Goal: Browse casually: Explore the website without a specific task or goal

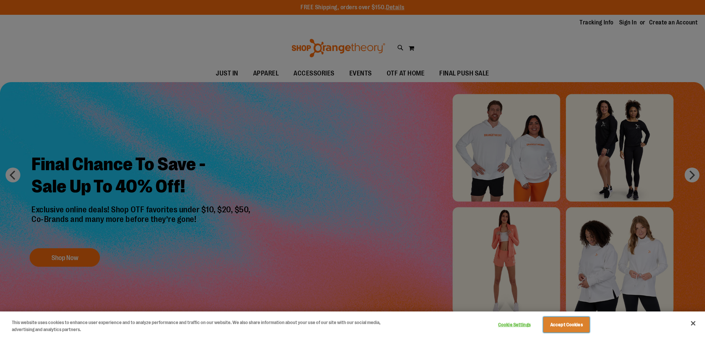
click at [579, 322] on button "Accept Cookies" at bounding box center [566, 325] width 46 height 16
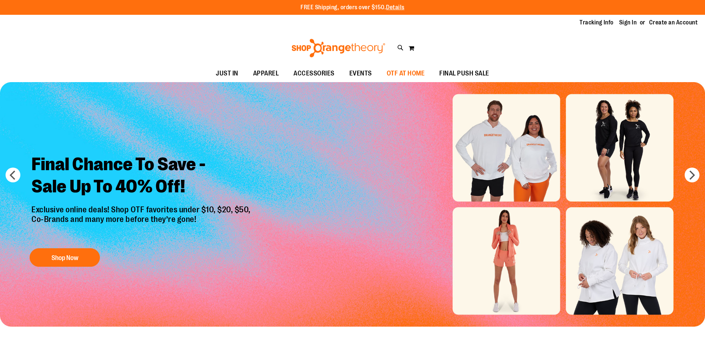
click at [409, 75] on span "OTF AT HOME" at bounding box center [406, 73] width 38 height 17
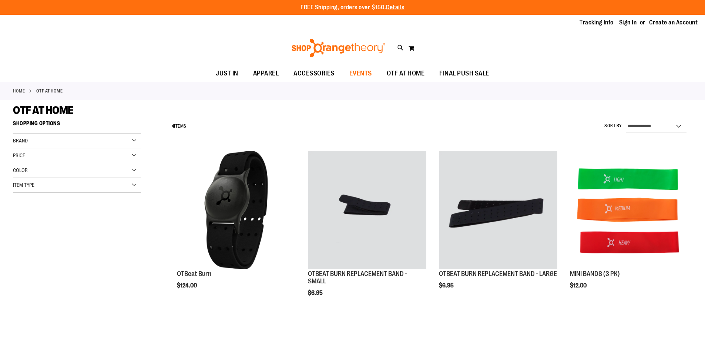
click at [365, 75] on span "EVENTS" at bounding box center [360, 73] width 23 height 17
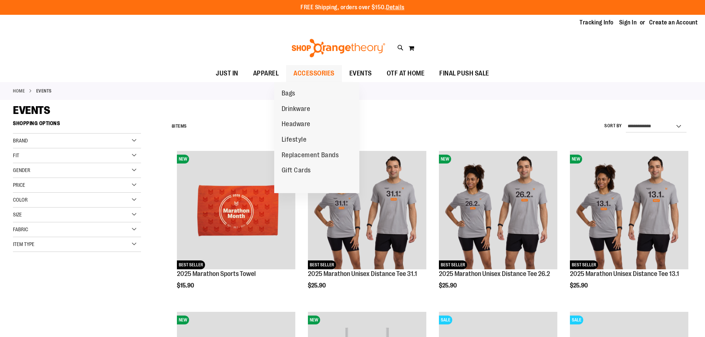
click at [293, 74] on span "ACCESSORIES" at bounding box center [313, 73] width 41 height 17
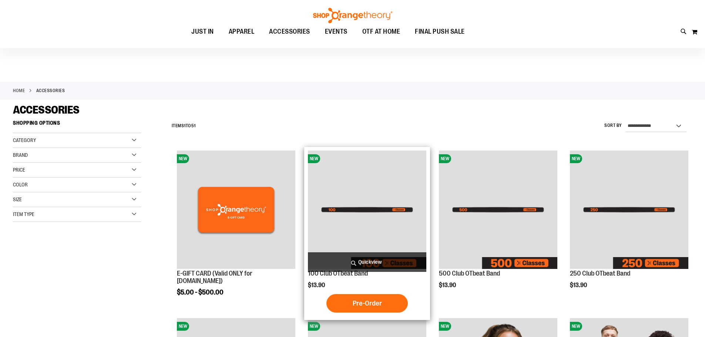
scroll to position [185, 0]
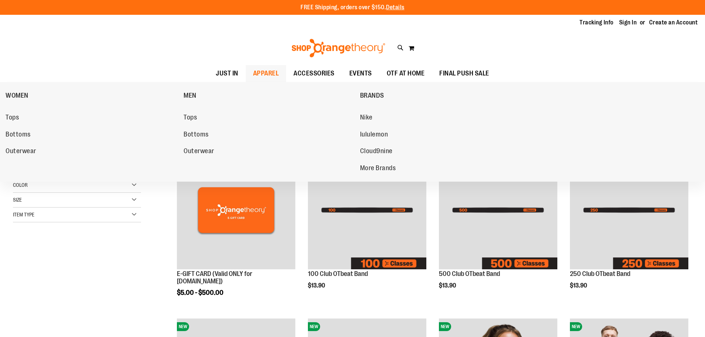
click at [253, 75] on span "APPAREL" at bounding box center [266, 73] width 26 height 17
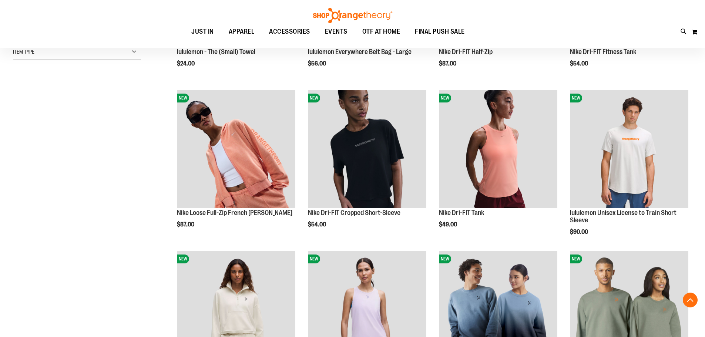
scroll to position [370, 0]
